Goal: Task Accomplishment & Management: Manage account settings

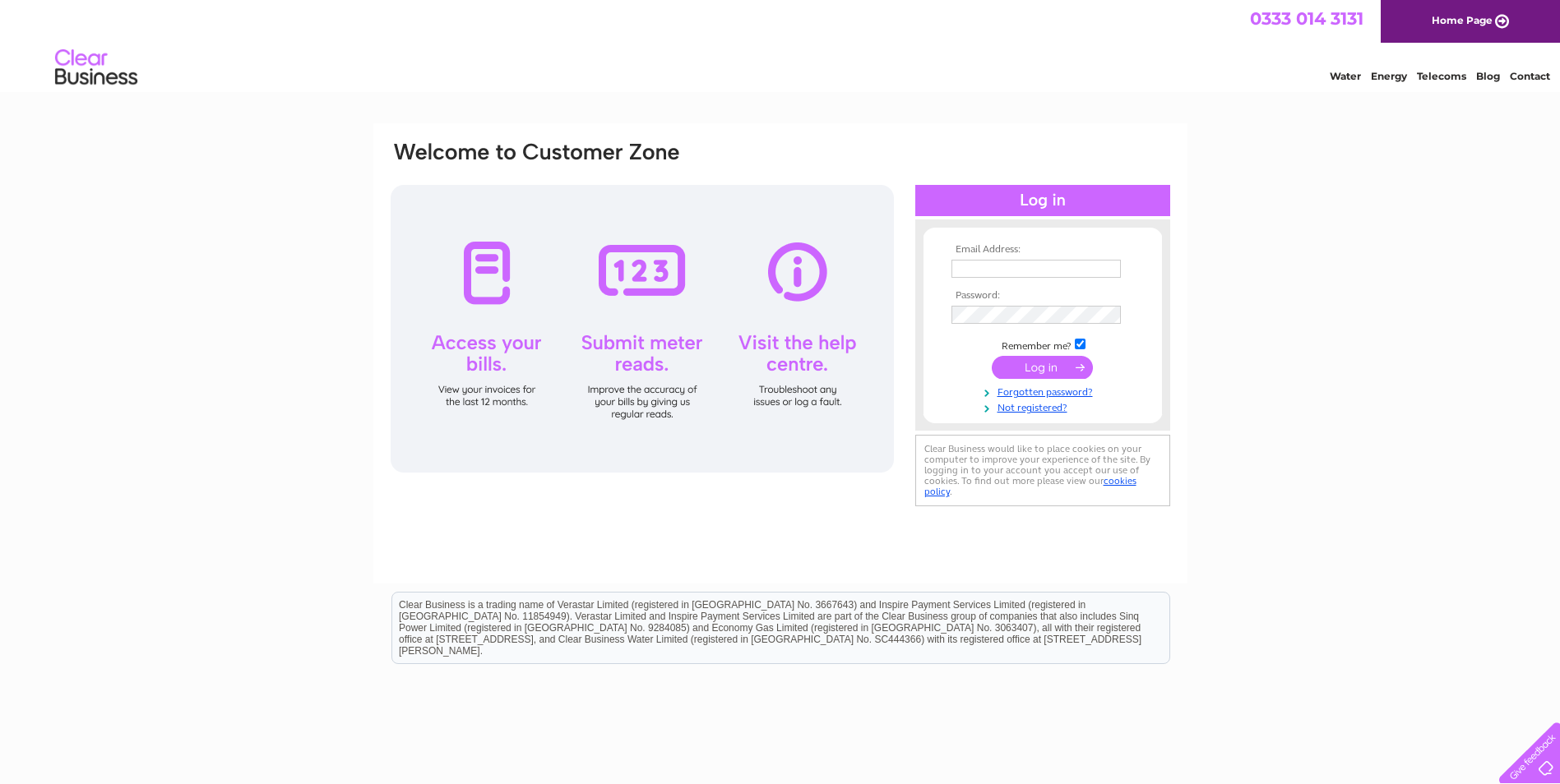
type input "[EMAIL_ADDRESS][DOMAIN_NAME]"
click at [1033, 365] on input "submit" at bounding box center [1042, 367] width 101 height 23
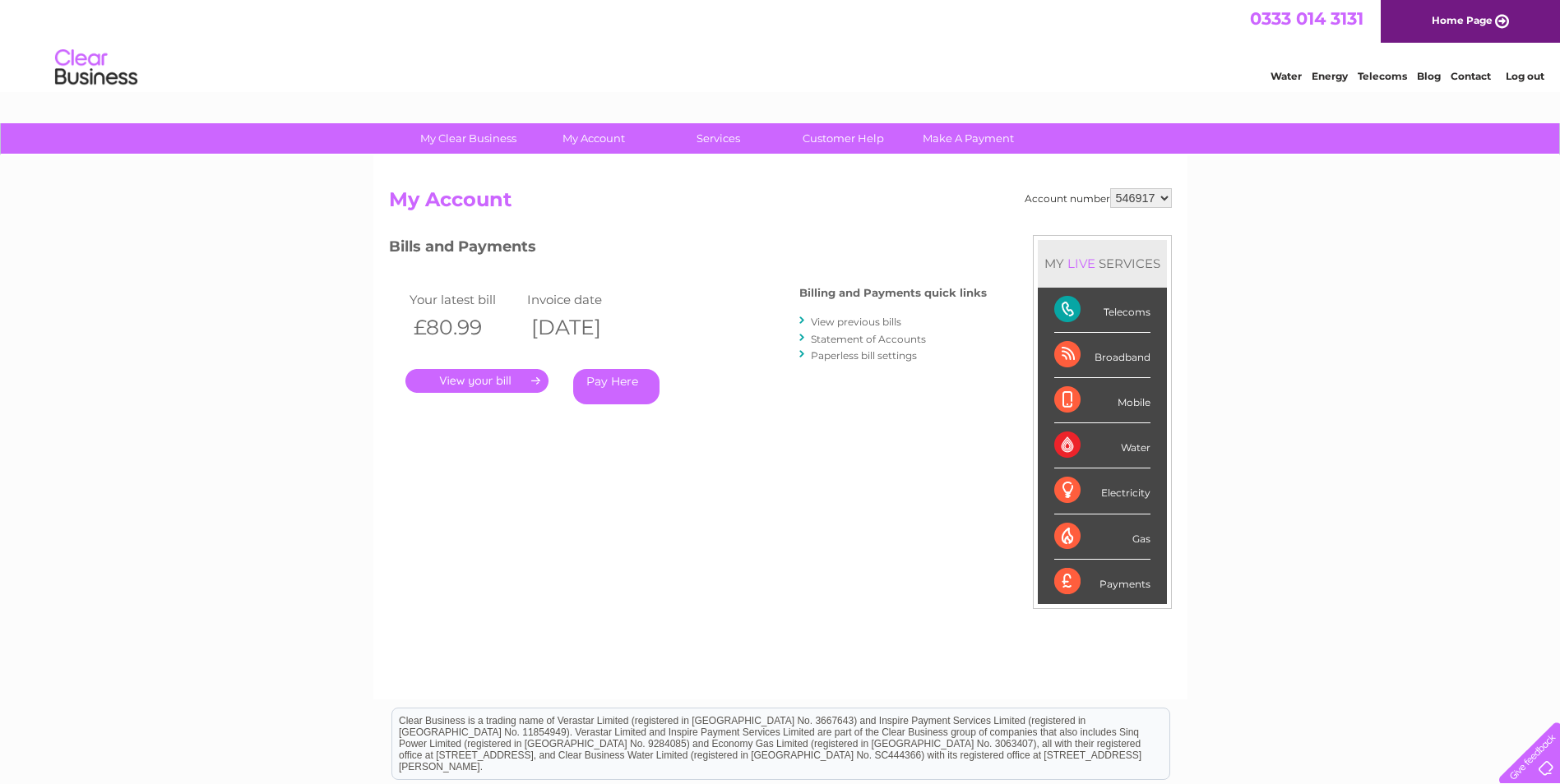
click at [841, 324] on link "View previous bills" at bounding box center [855, 321] width 91 height 12
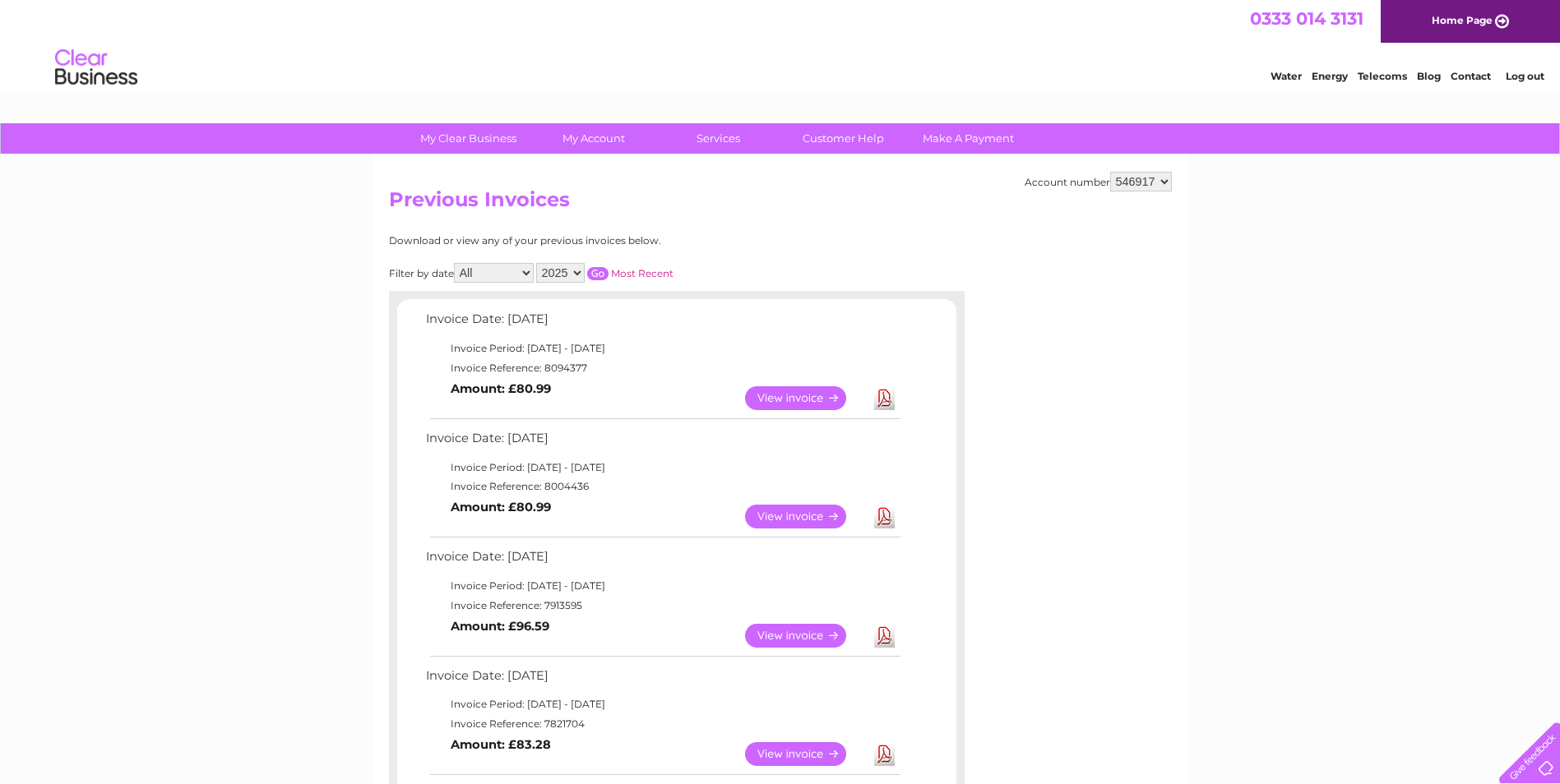
click at [801, 401] on link "View" at bounding box center [805, 398] width 121 height 24
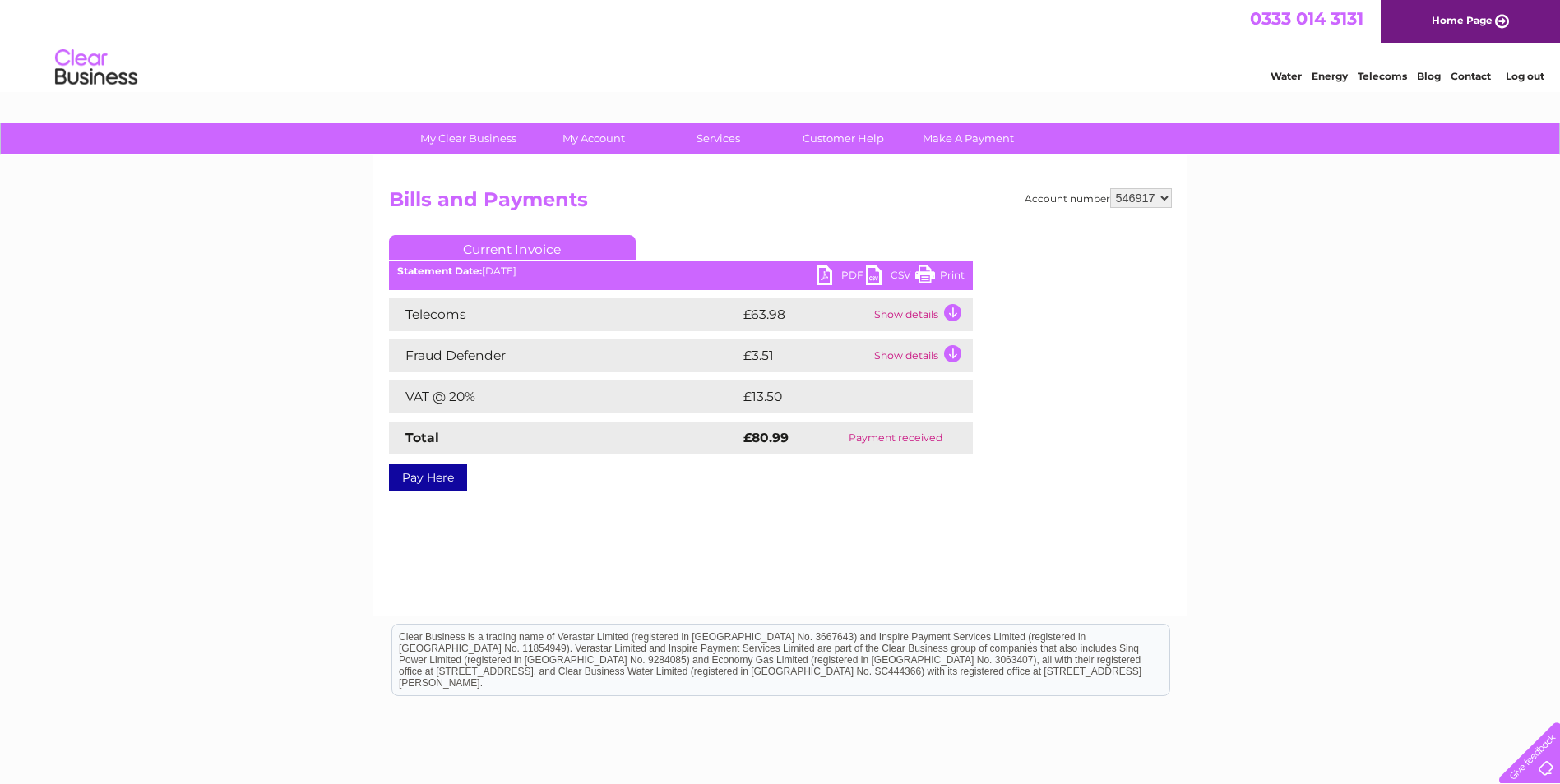
click at [849, 276] on link "PDF" at bounding box center [840, 278] width 50 height 24
